Goal: Information Seeking & Learning: Learn about a topic

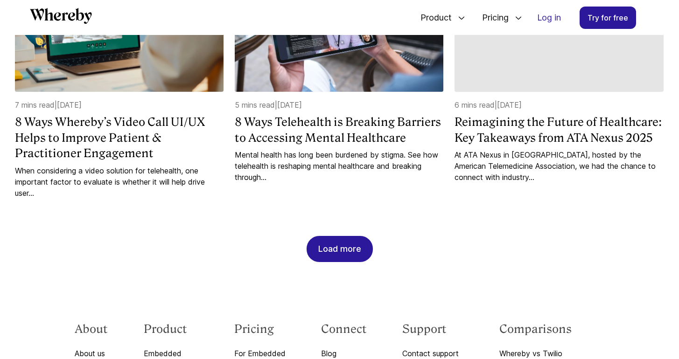
scroll to position [989, 0]
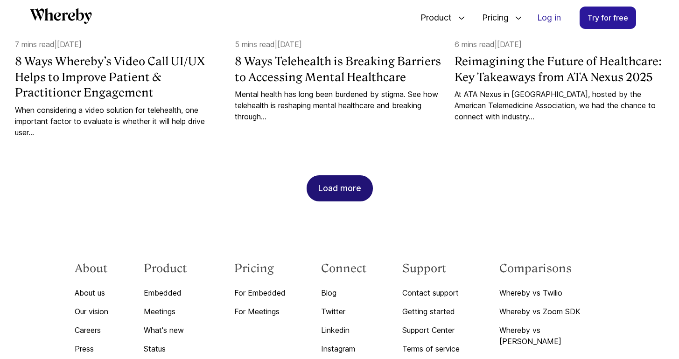
click at [352, 196] on div "Load more" at bounding box center [339, 188] width 43 height 25
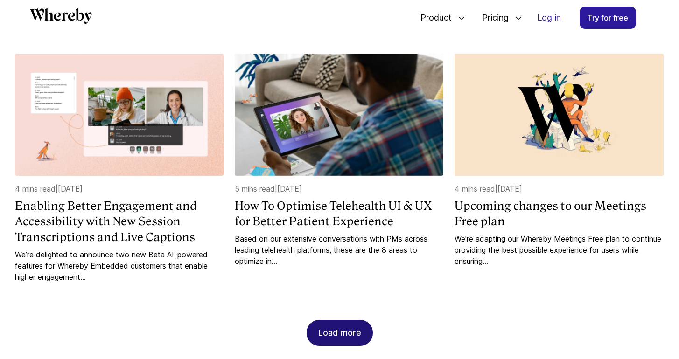
scroll to position [1344, 0]
click at [342, 332] on div "Load more" at bounding box center [339, 332] width 43 height 25
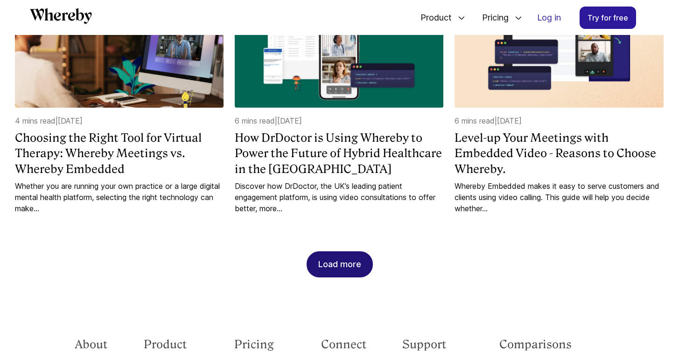
scroll to position [1892, 0]
click at [353, 252] on div "Load more" at bounding box center [339, 264] width 43 height 25
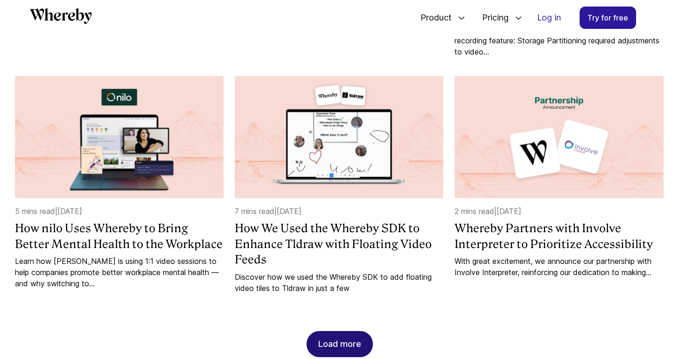
scroll to position [2304, 0]
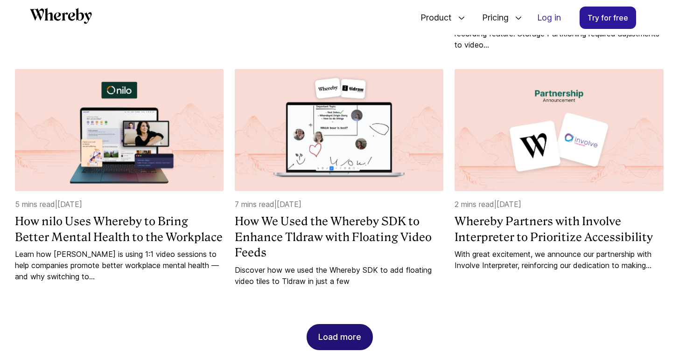
click at [352, 333] on div "Load more" at bounding box center [339, 337] width 43 height 25
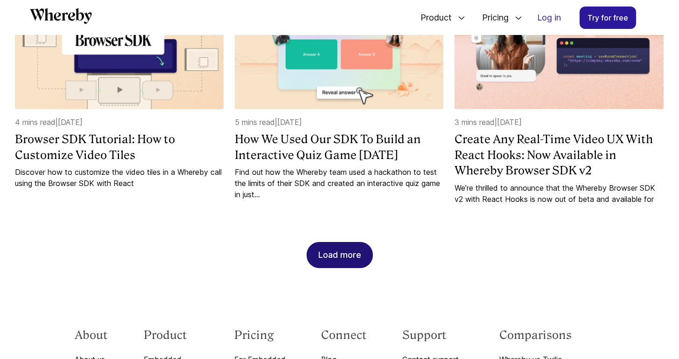
scroll to position [2874, 0]
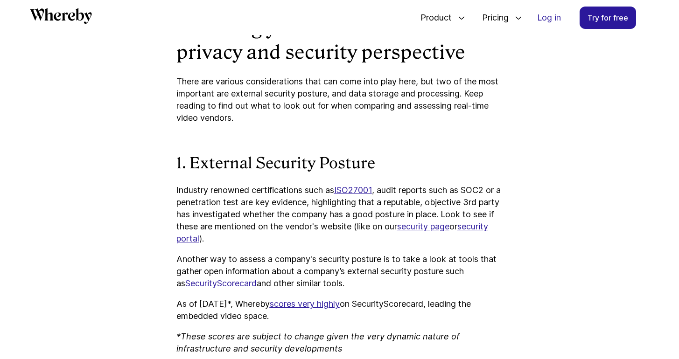
scroll to position [913, 0]
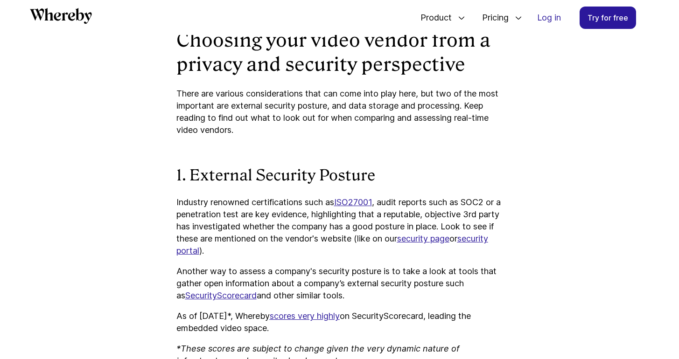
click at [176, 96] on p "There are various considerations that can come into play here, but two of the m…" at bounding box center [339, 112] width 327 height 49
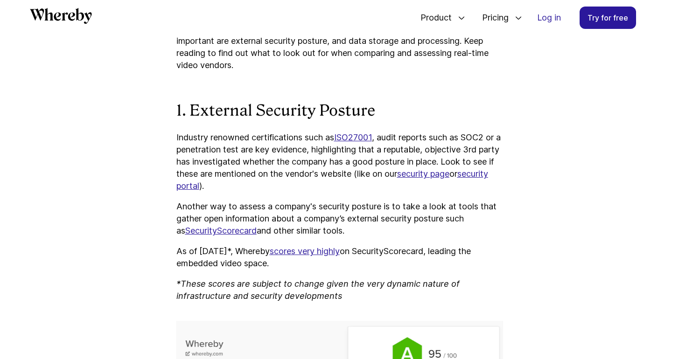
scroll to position [979, 0]
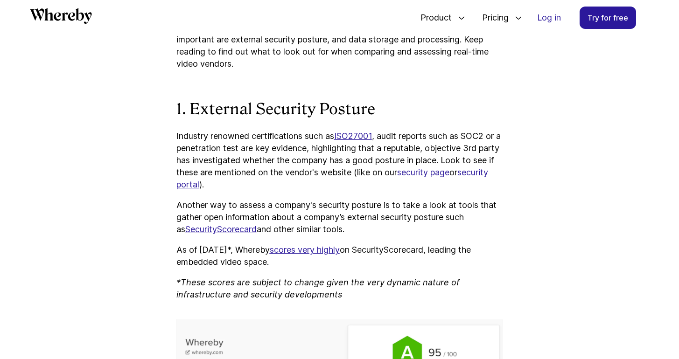
click at [213, 183] on u "security portal" at bounding box center [332, 179] width 312 height 22
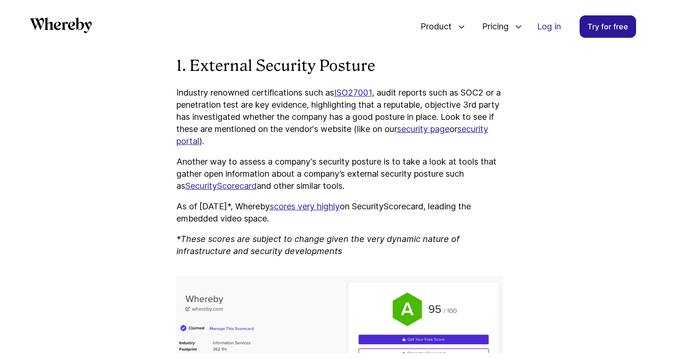
scroll to position [1041, 0]
click at [384, 146] on p "Industry renowned certifications such as ISO27001 , audit reports such as SOC2 …" at bounding box center [339, 117] width 327 height 61
drag, startPoint x: 400, startPoint y: 128, endPoint x: 234, endPoint y: 140, distance: 166.1
click at [234, 140] on p "Industry renowned certifications such as ISO27001 , audit reports such as SOC2 …" at bounding box center [339, 117] width 327 height 61
copy p "on our security page or security portal"
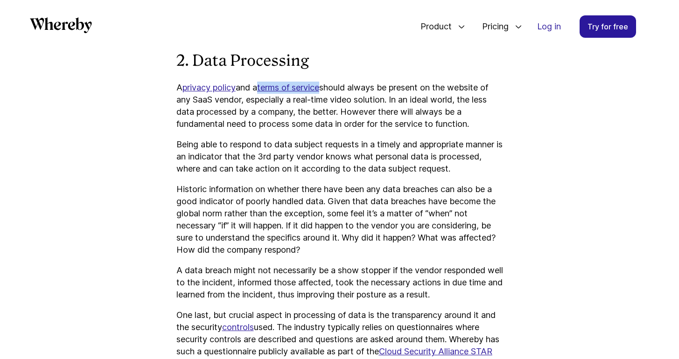
scroll to position [1825, 0]
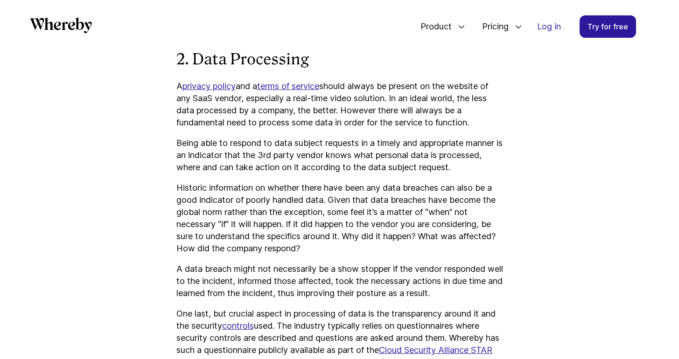
drag, startPoint x: 267, startPoint y: 173, endPoint x: 261, endPoint y: 169, distance: 7.1
click at [267, 173] on p "Being able to respond to data subject requests in a timely and appropriate mann…" at bounding box center [339, 155] width 327 height 36
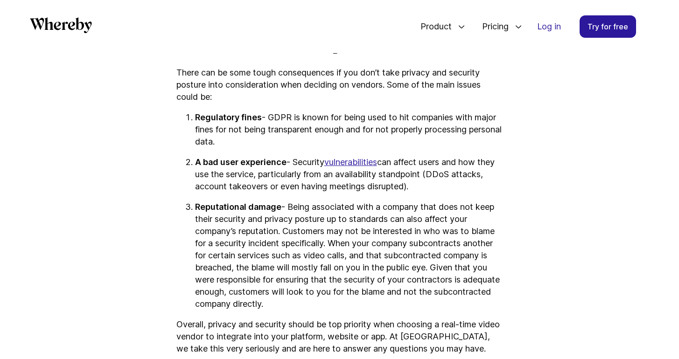
scroll to position [2208, 0]
